Goal: Check status: Check status

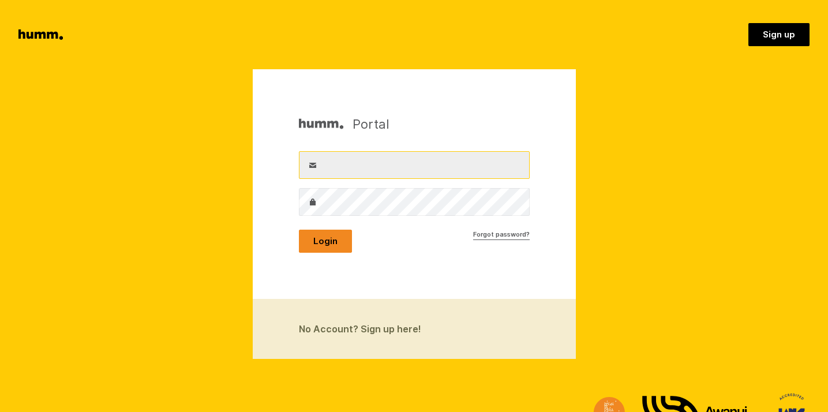
type input "mike@pauarikihoney.com"
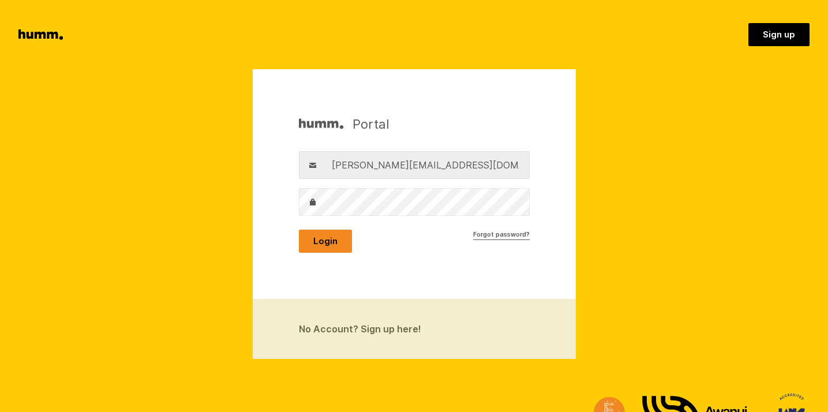
click at [326, 238] on button "Login" at bounding box center [325, 241] width 53 height 23
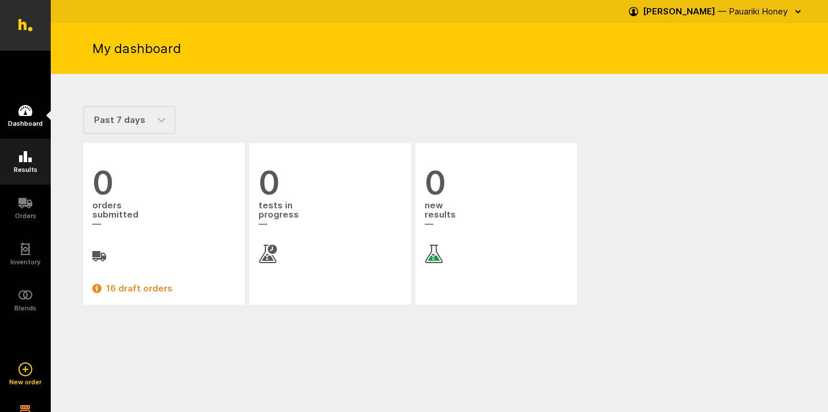
click at [29, 168] on h5 "Results" at bounding box center [26, 169] width 24 height 7
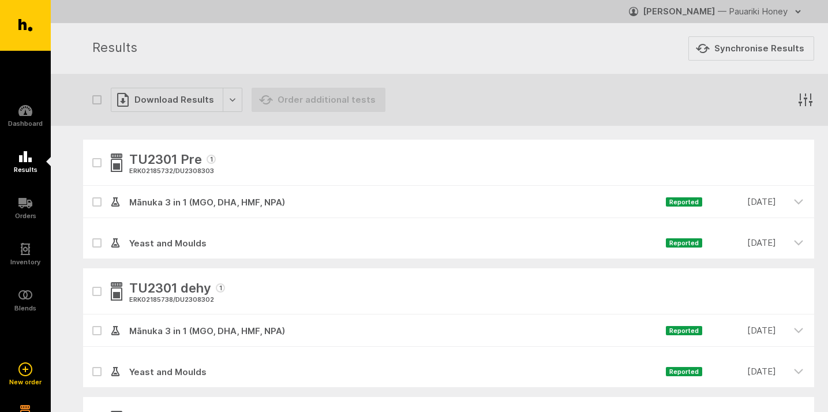
click at [798, 98] on icon "button" at bounding box center [805, 99] width 17 height 17
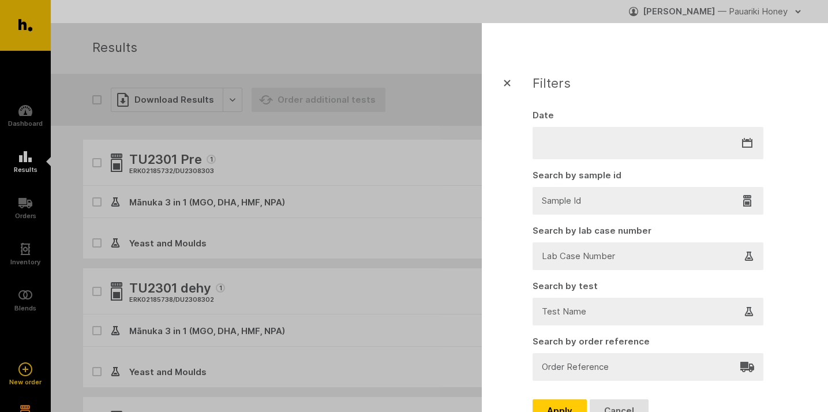
click at [621, 205] on div at bounding box center [648, 201] width 210 height 16
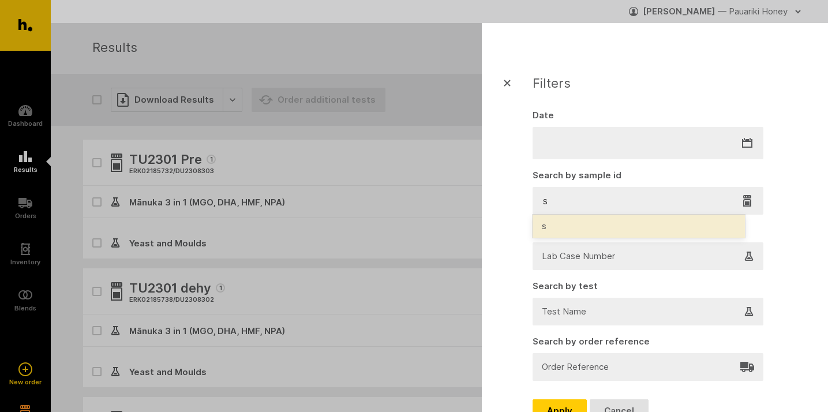
type input "sj"
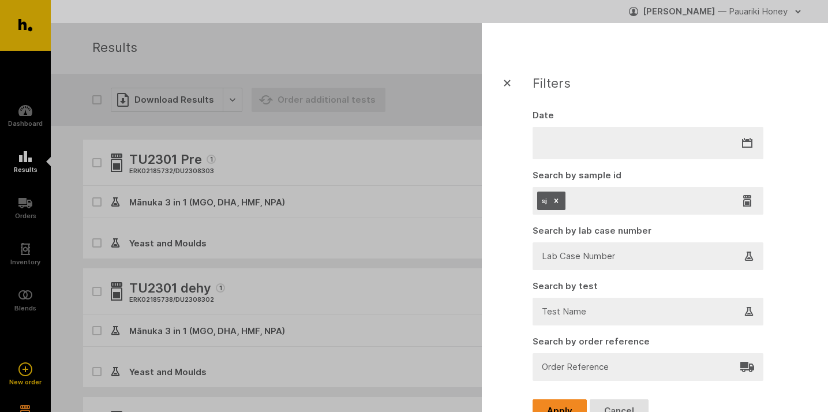
click at [565, 410] on button "Apply" at bounding box center [560, 410] width 54 height 23
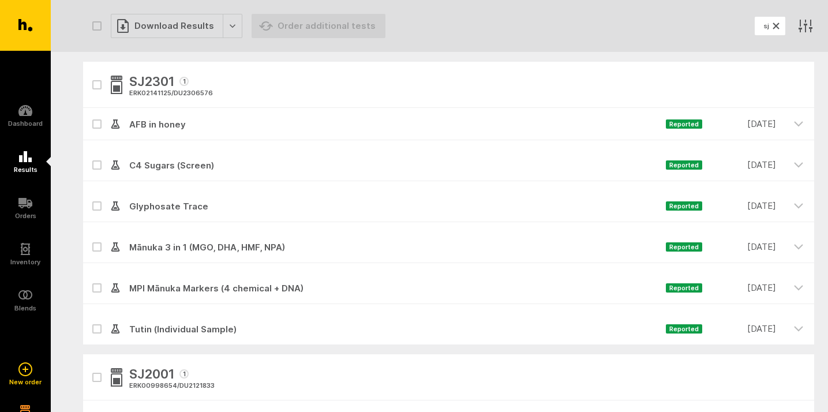
scroll to position [98, 0]
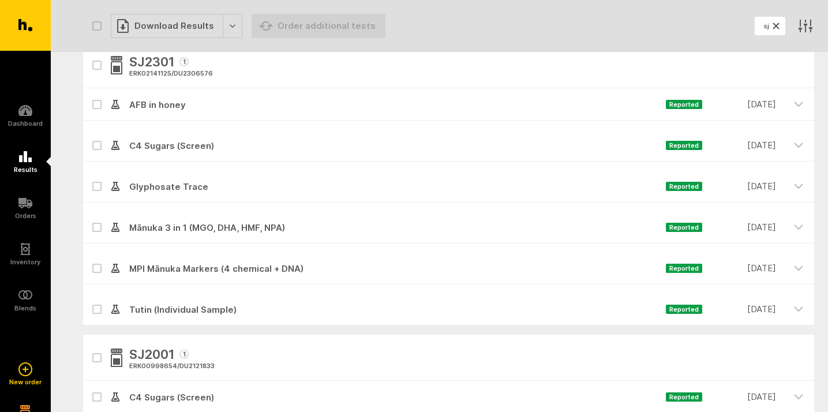
click at [178, 307] on span "Tutin (Individual Sample)" at bounding box center [393, 310] width 546 height 14
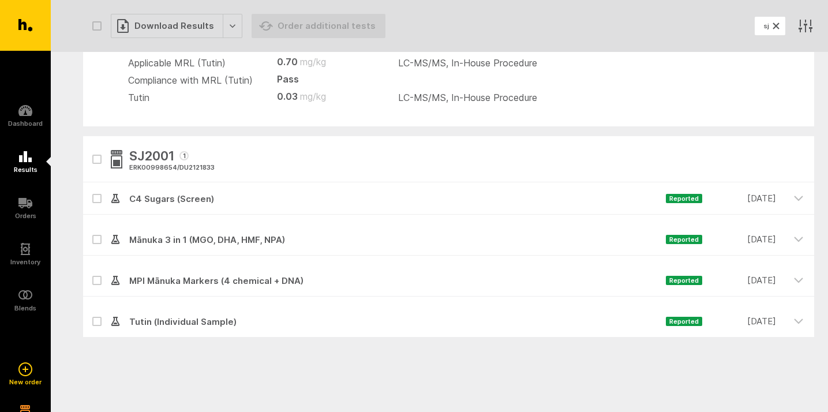
scroll to position [398, 0]
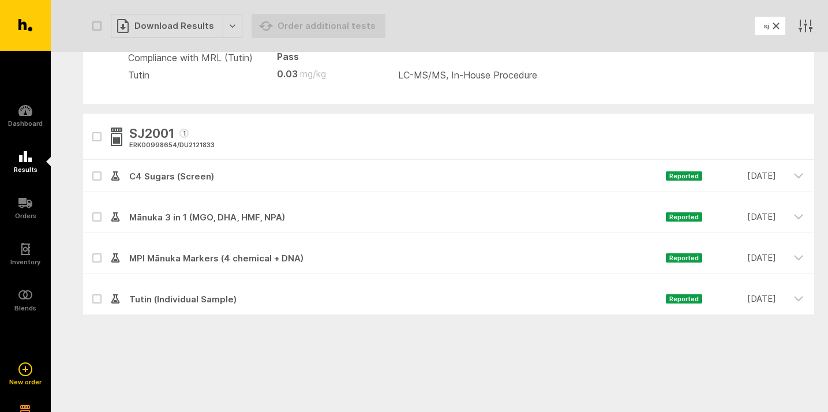
click at [178, 299] on span "Tutin (Individual Sample)" at bounding box center [393, 300] width 546 height 14
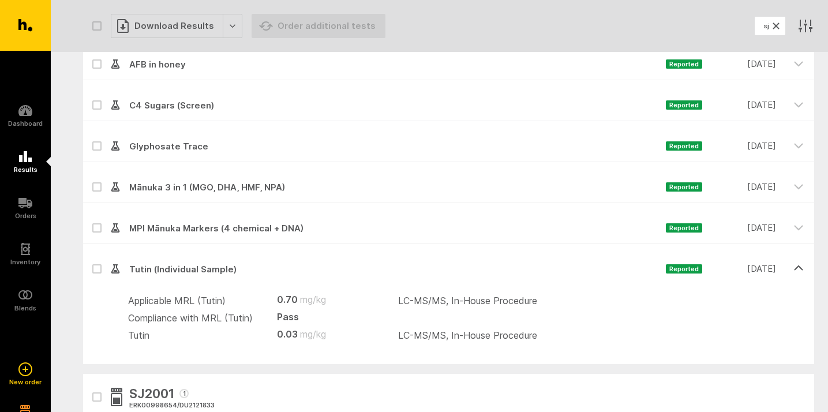
scroll to position [104, 0]
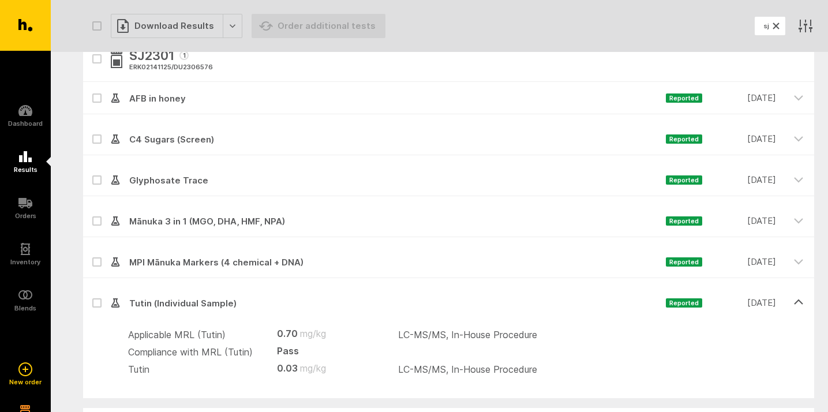
click at [182, 261] on span "MPI Mānuka Markers (4 chemical + DNA)" at bounding box center [393, 263] width 546 height 14
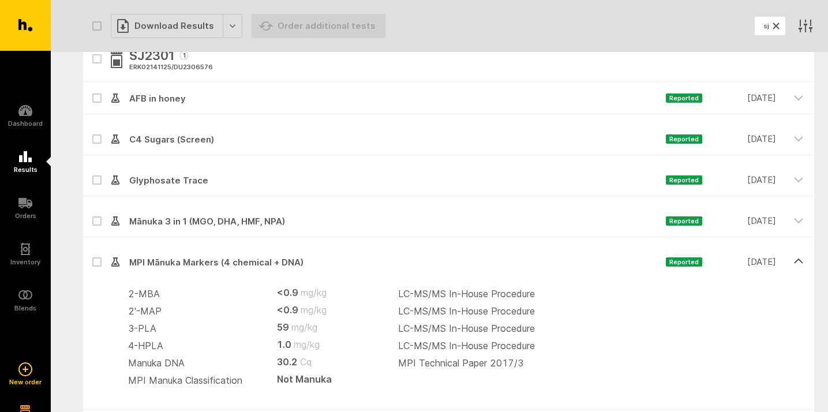
click at [182, 261] on span "MPI Mānuka Markers (4 chemical + DNA)" at bounding box center [393, 263] width 546 height 14
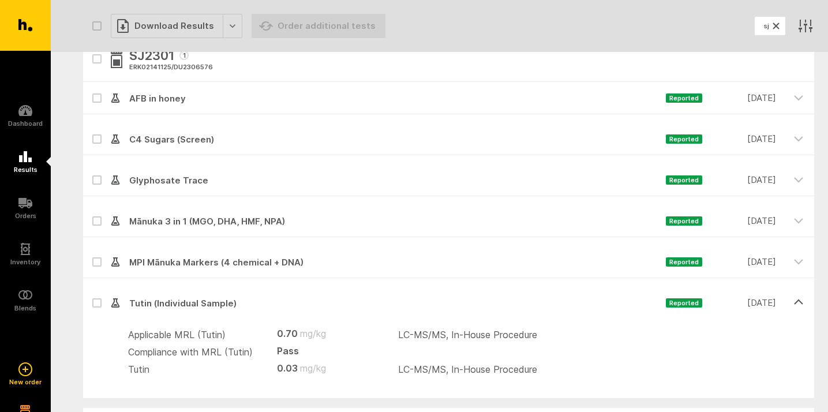
click at [161, 97] on span "AFB in honey" at bounding box center [393, 99] width 546 height 14
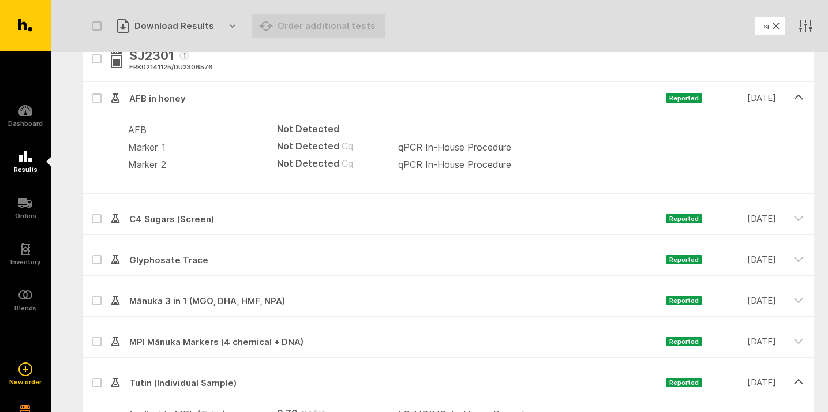
click at [161, 97] on span "AFB in honey" at bounding box center [393, 99] width 546 height 14
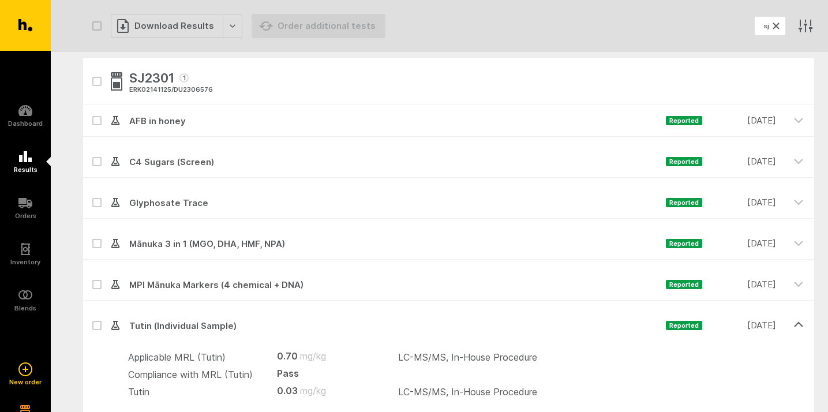
scroll to position [52, 0]
